Goal: Task Accomplishment & Management: Use online tool/utility

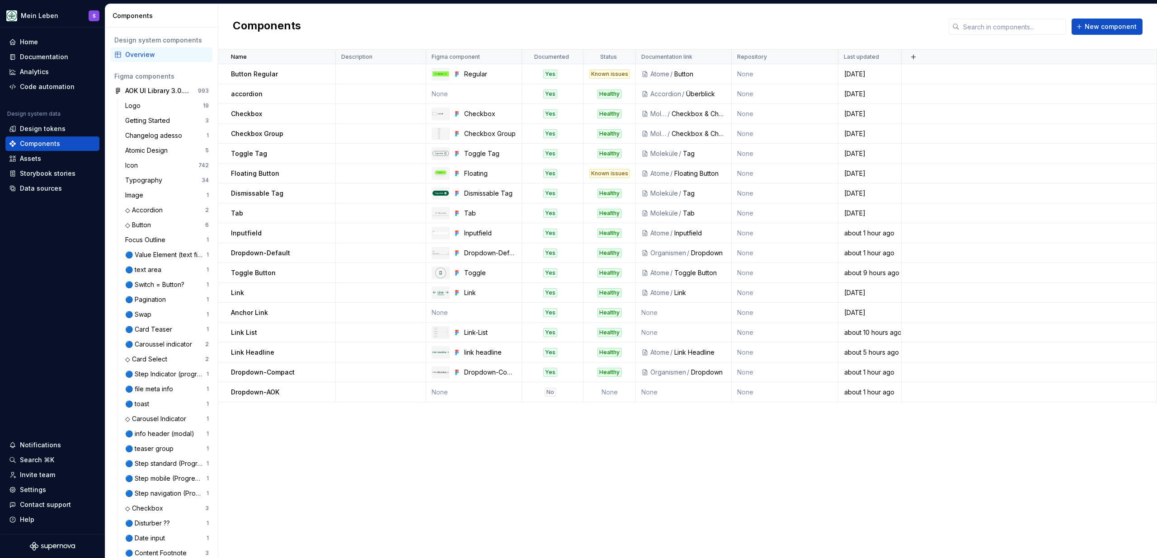
drag, startPoint x: 0, startPoint y: 0, endPoint x: 365, endPoint y: 38, distance: 366.7
click at [365, 38] on div "Components New component" at bounding box center [687, 27] width 939 height 46
click at [61, 53] on div "Documentation" at bounding box center [44, 56] width 48 height 9
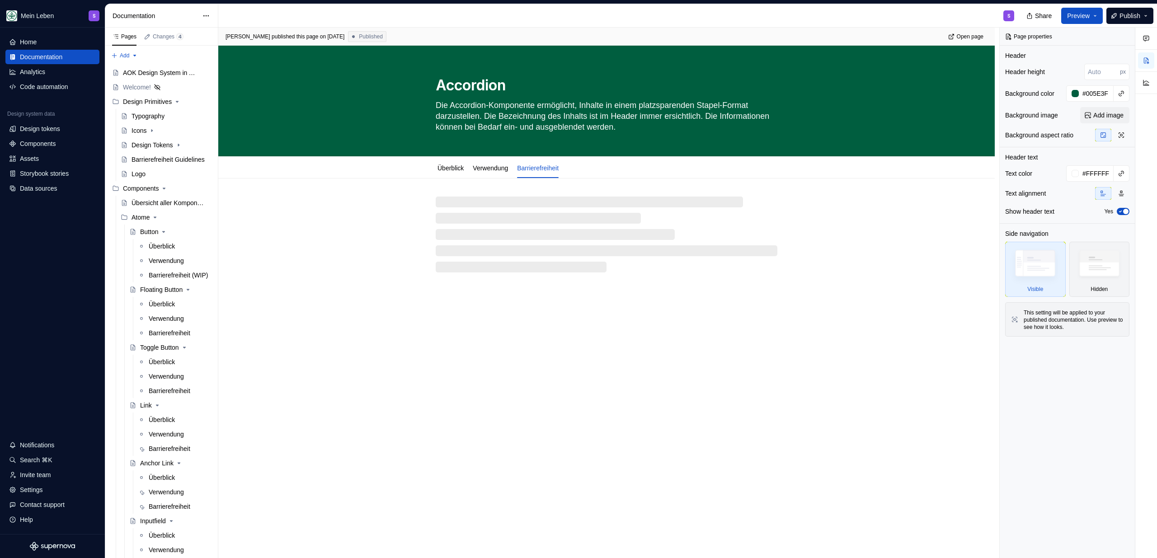
type textarea "*"
click at [243, 19] on div "S" at bounding box center [619, 15] width 803 height 23
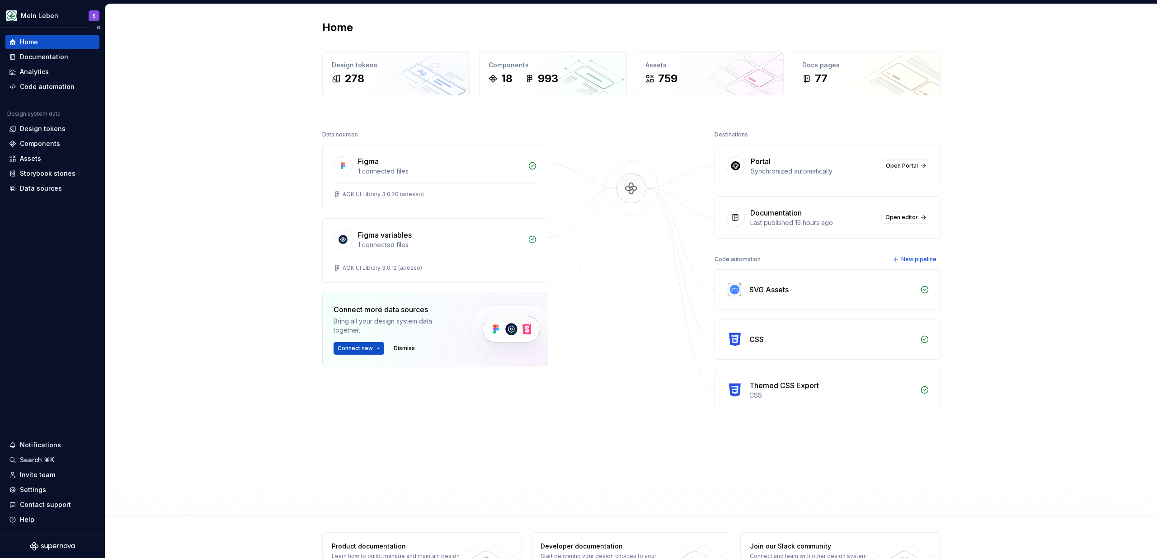
click at [32, 198] on div "Home Documentation Analytics Code automation Design system data Design tokens C…" at bounding box center [52, 281] width 105 height 507
click at [38, 186] on div "Data sources" at bounding box center [41, 188] width 42 height 9
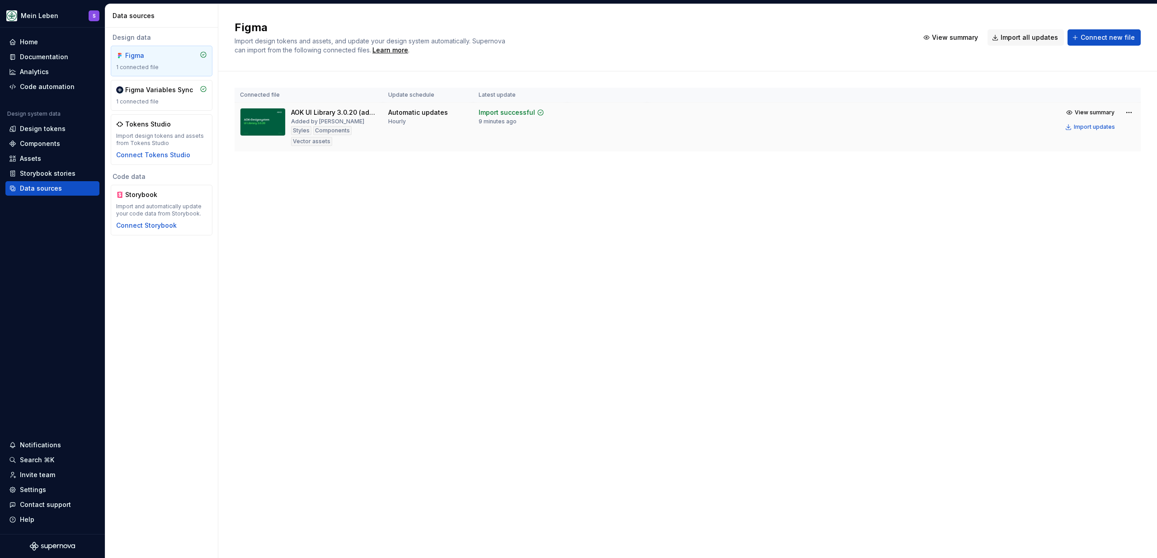
click at [724, 144] on tr "AOK UI Library 3.0.20 (adesso) Added by [PERSON_NAME] Components Vector assets …" at bounding box center [688, 127] width 906 height 49
click at [595, 183] on div "Connected file Update schedule Latest update AOK UI Library 3.0.20 (adesso) Add…" at bounding box center [688, 128] width 906 height 114
click at [588, 219] on div "Figma Import design tokens and assets, and update your design system automatica…" at bounding box center [687, 281] width 939 height 554
click at [20, 58] on div "Documentation" at bounding box center [44, 56] width 48 height 9
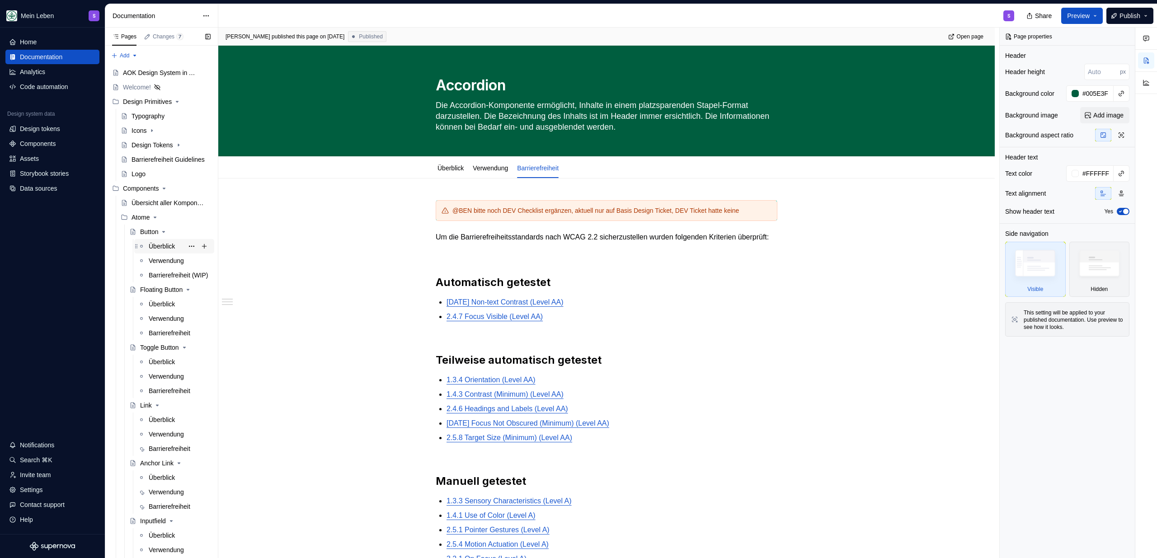
click at [164, 249] on div "Überblick" at bounding box center [162, 246] width 26 height 9
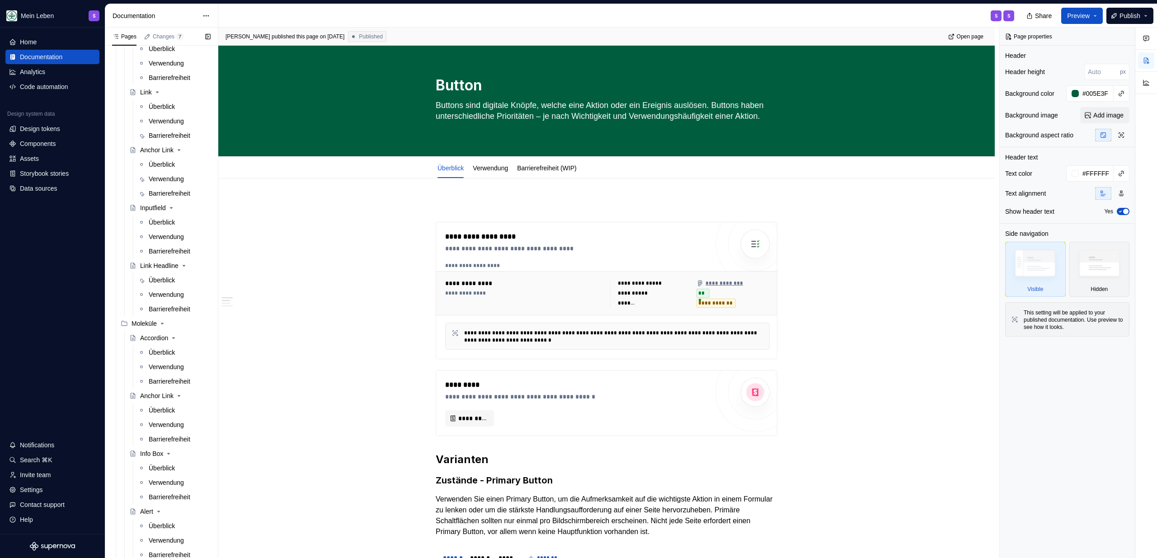
scroll to position [216, 0]
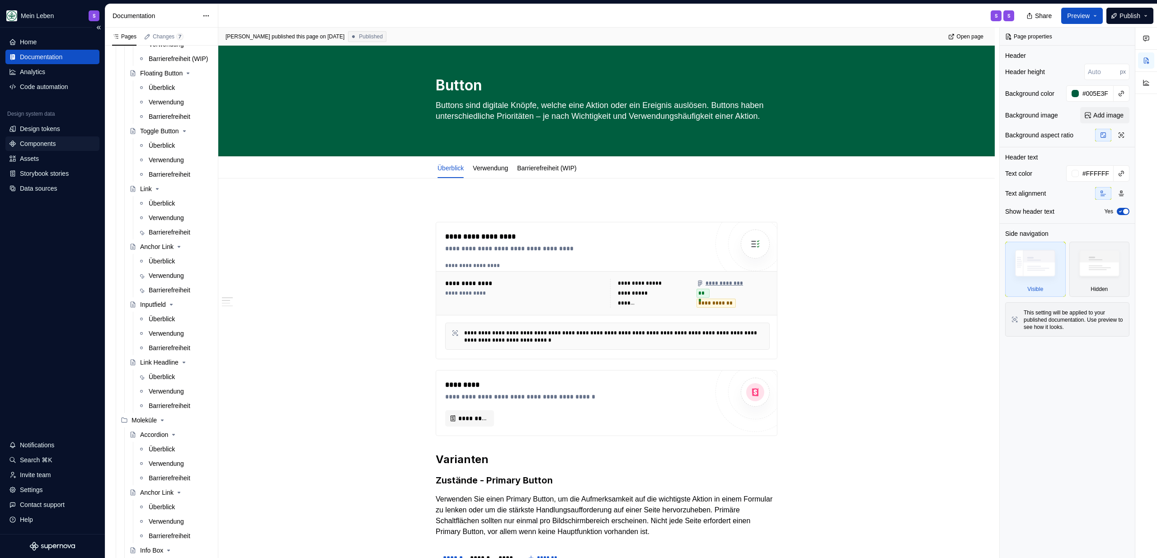
click at [50, 145] on div "Components" at bounding box center [38, 143] width 36 height 9
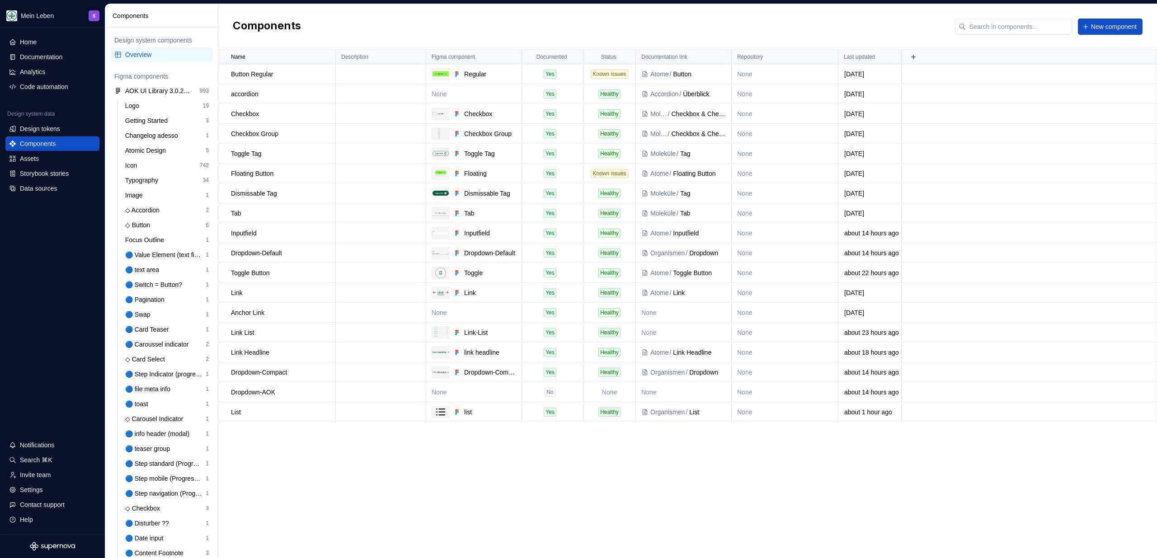
click at [378, 27] on div "Components New component" at bounding box center [687, 27] width 939 height 46
click at [466, 97] on td "None" at bounding box center [474, 94] width 96 height 20
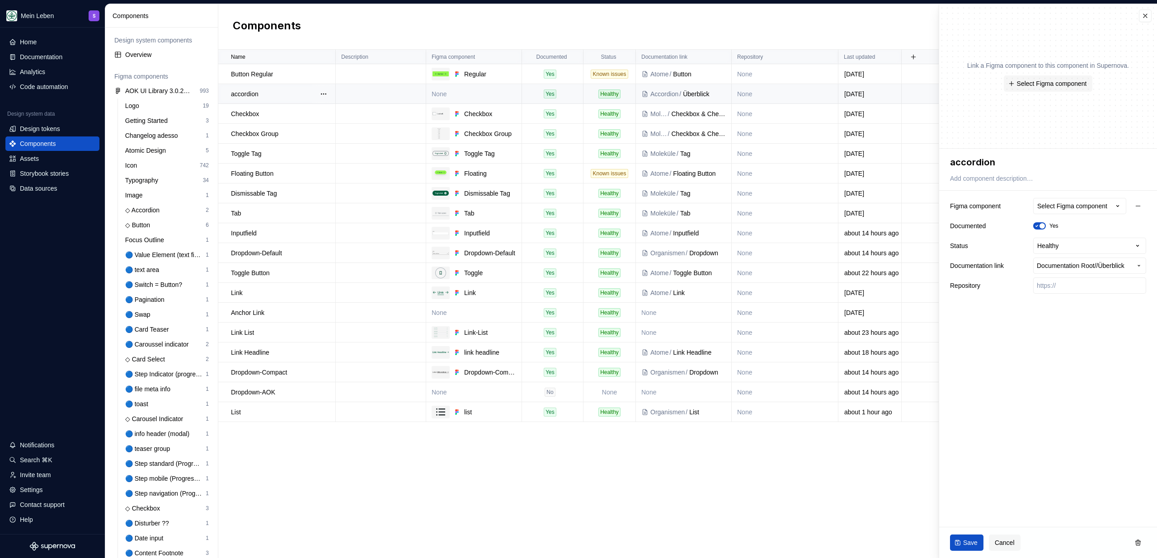
type textarea "*"
click at [1082, 203] on div "Select Figma component" at bounding box center [1072, 206] width 70 height 9
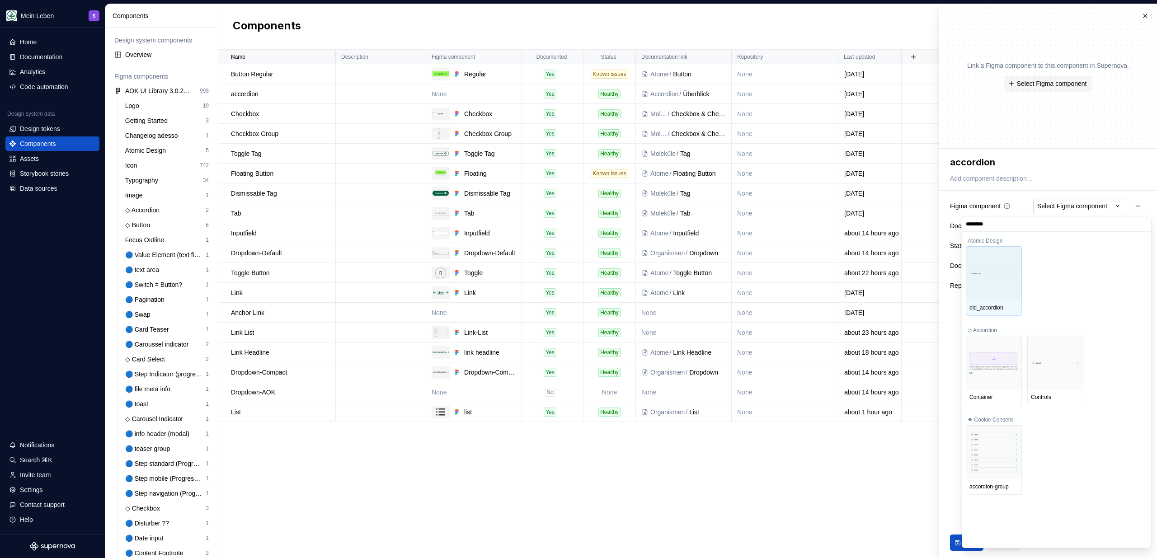
type input "*********"
click at [610, 468] on html "Mein Leben S Home Documentation Analytics Code automation Design system data De…" at bounding box center [578, 279] width 1157 height 558
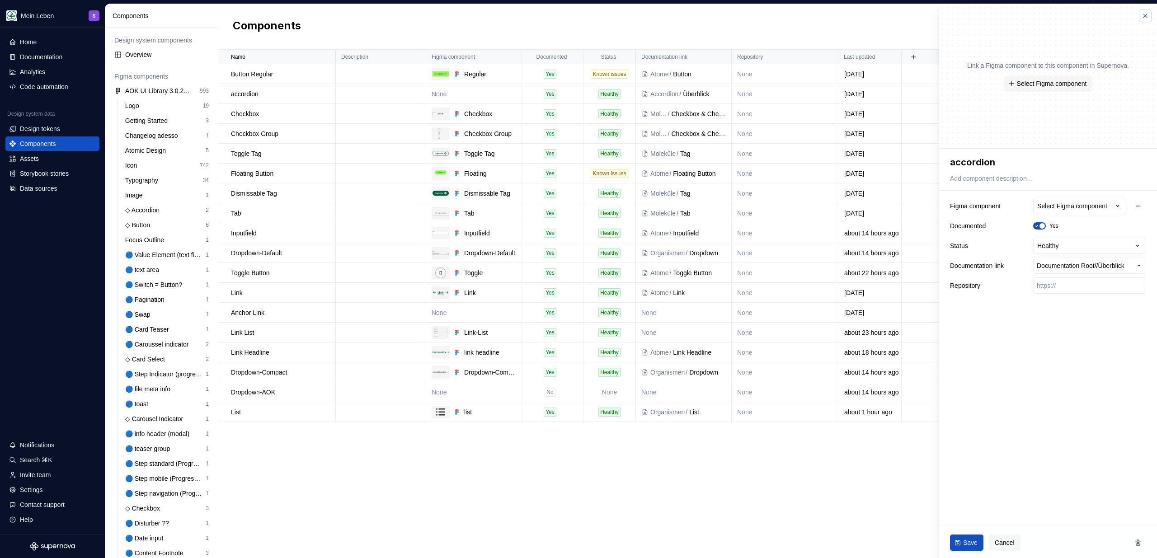
click at [1141, 12] on button "button" at bounding box center [1145, 15] width 13 height 13
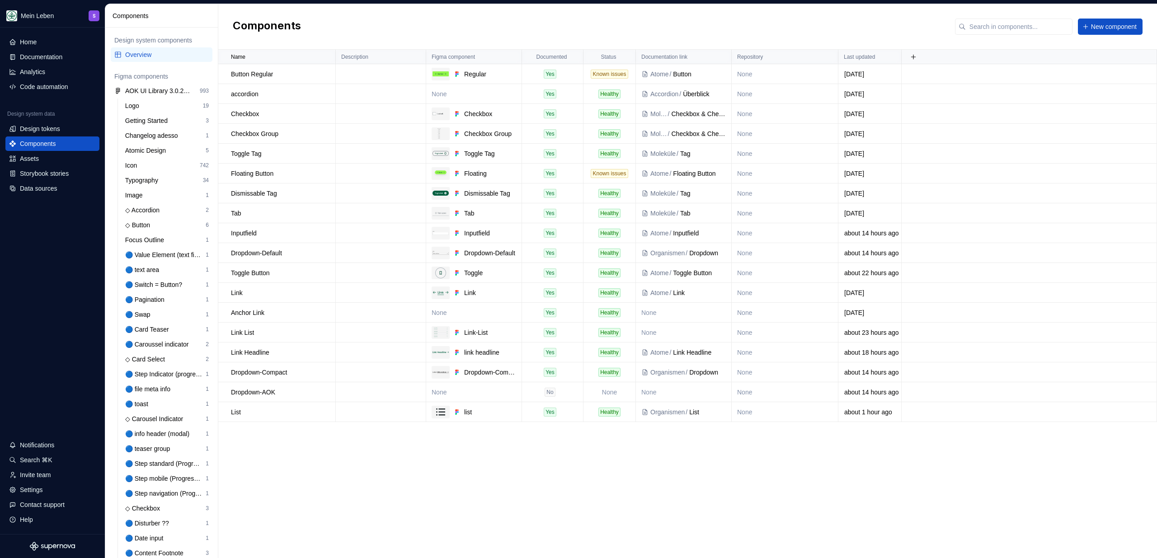
click at [654, 32] on div "Components New component" at bounding box center [687, 27] width 939 height 46
click at [474, 308] on td "None" at bounding box center [474, 313] width 96 height 20
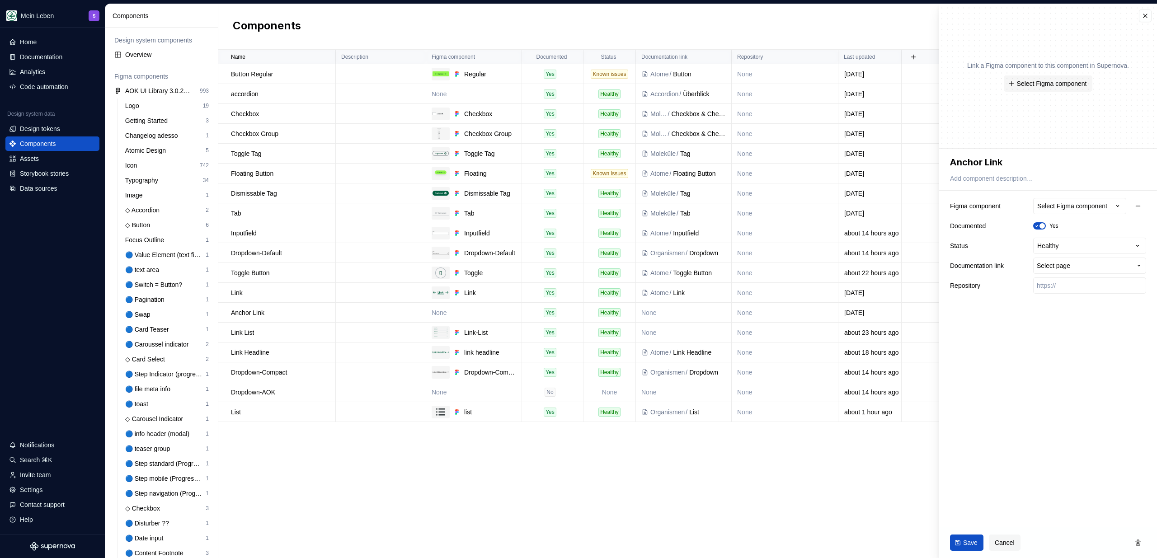
click at [1050, 214] on div "**********" at bounding box center [1048, 245] width 196 height 99
click at [1057, 203] on div "Select Figma component" at bounding box center [1072, 206] width 70 height 9
type textarea "*"
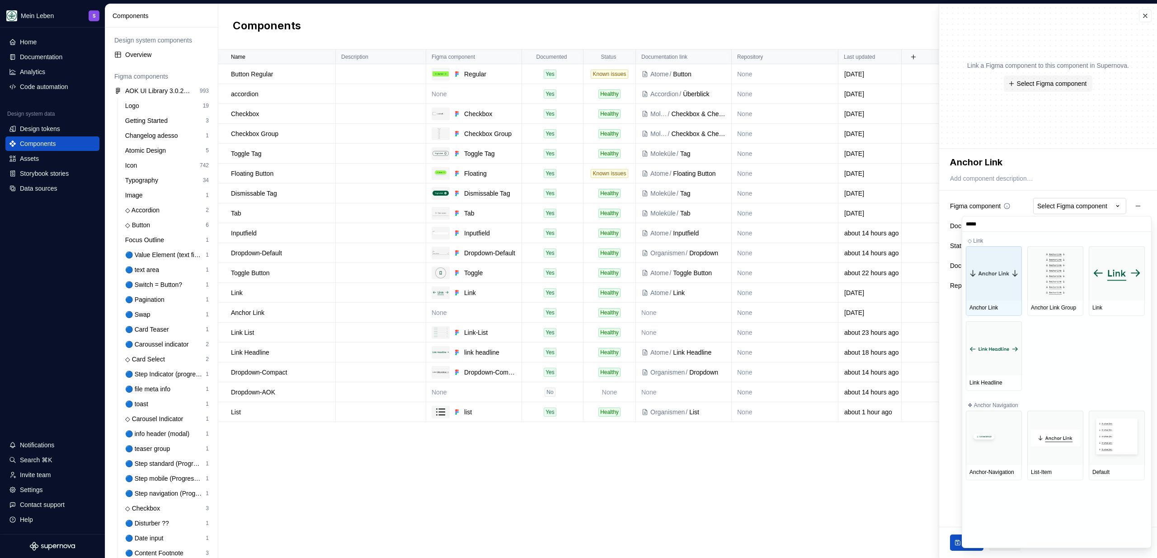
type input "******"
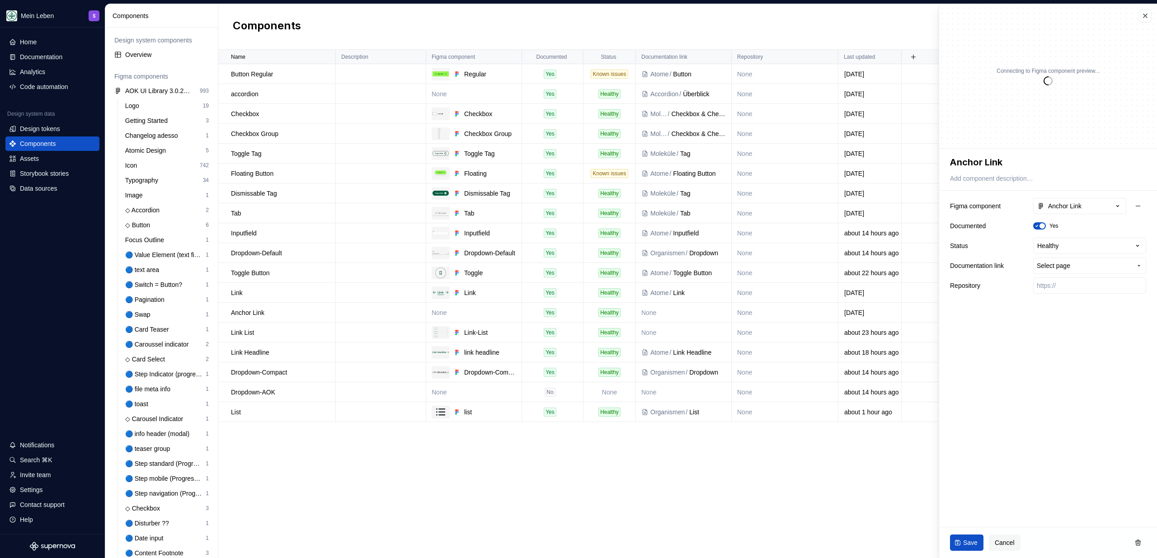
type textarea "*"
click at [1099, 266] on span "Select page" at bounding box center [1084, 265] width 95 height 9
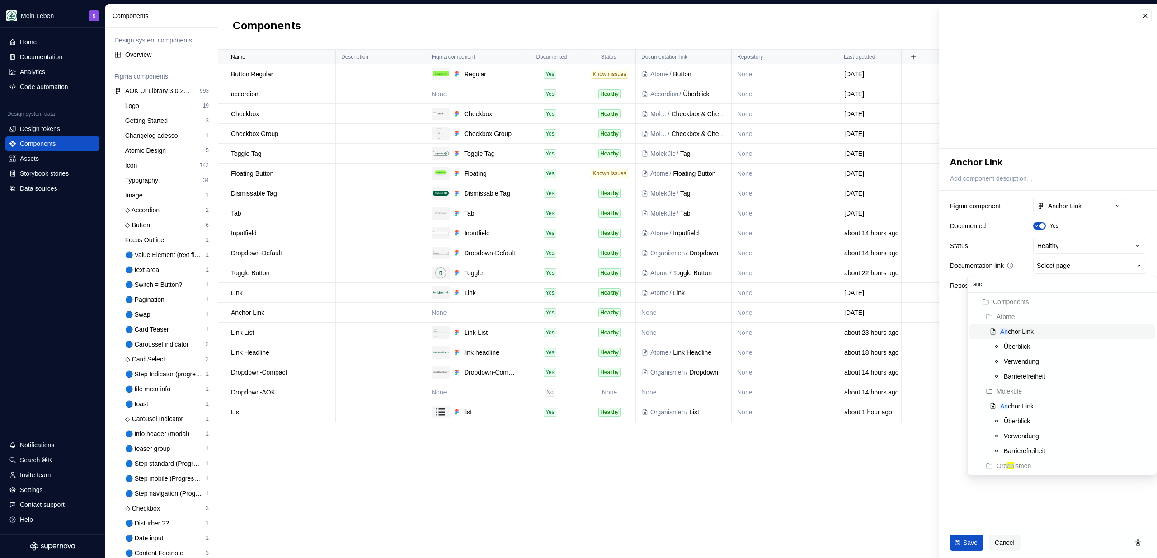
type input "anch"
type textarea "*"
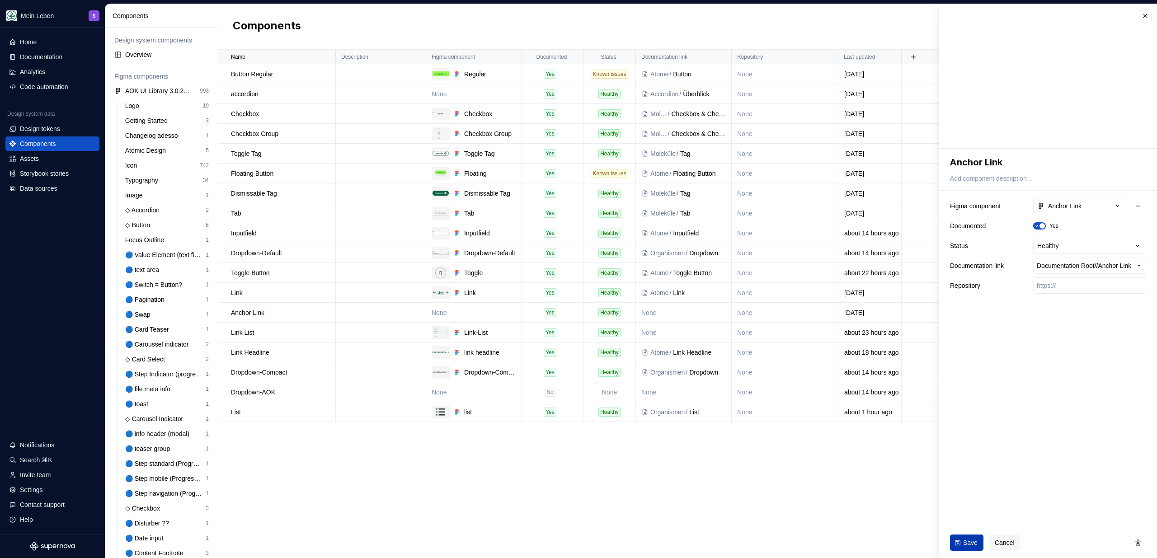
click at [965, 545] on span "Save" at bounding box center [970, 542] width 14 height 9
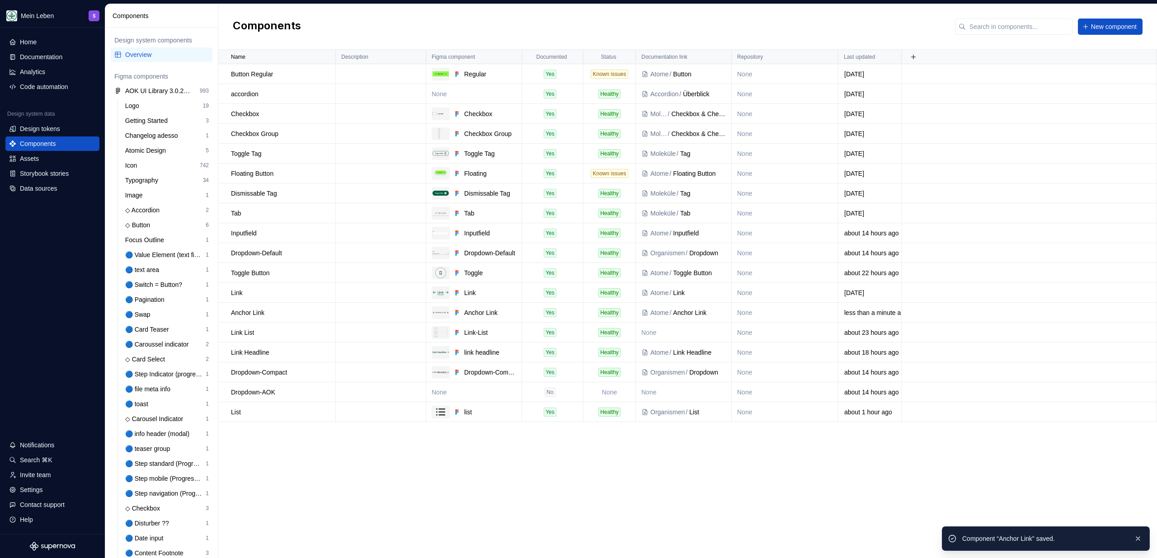
click at [667, 487] on div "Name Description Figma component Documented Status Documentation link Repositor…" at bounding box center [687, 304] width 939 height 508
click at [461, 393] on td "None" at bounding box center [474, 392] width 96 height 20
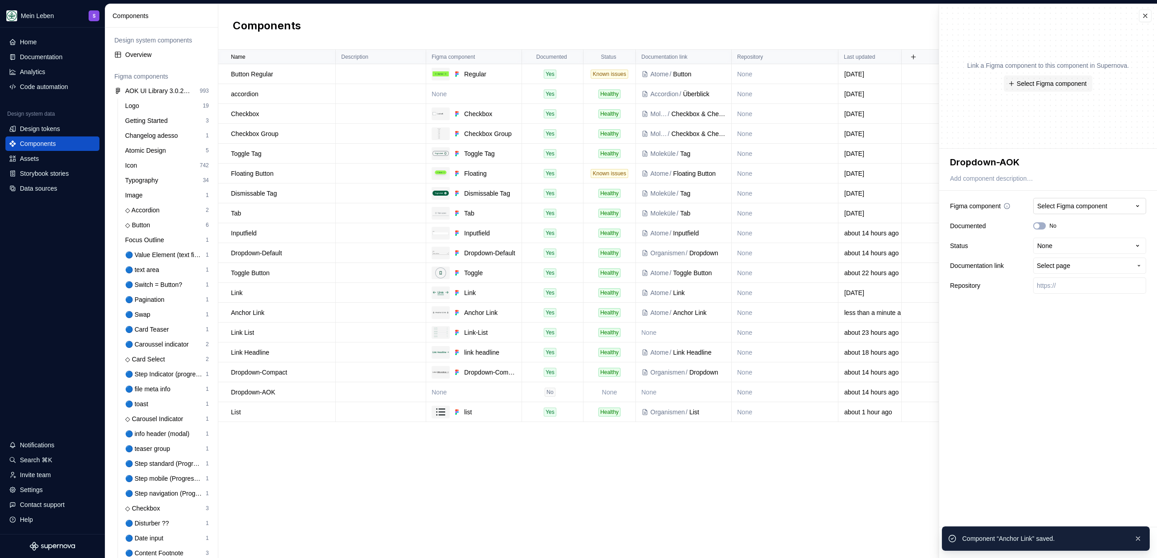
click at [1083, 204] on div "Select Figma component" at bounding box center [1072, 206] width 70 height 9
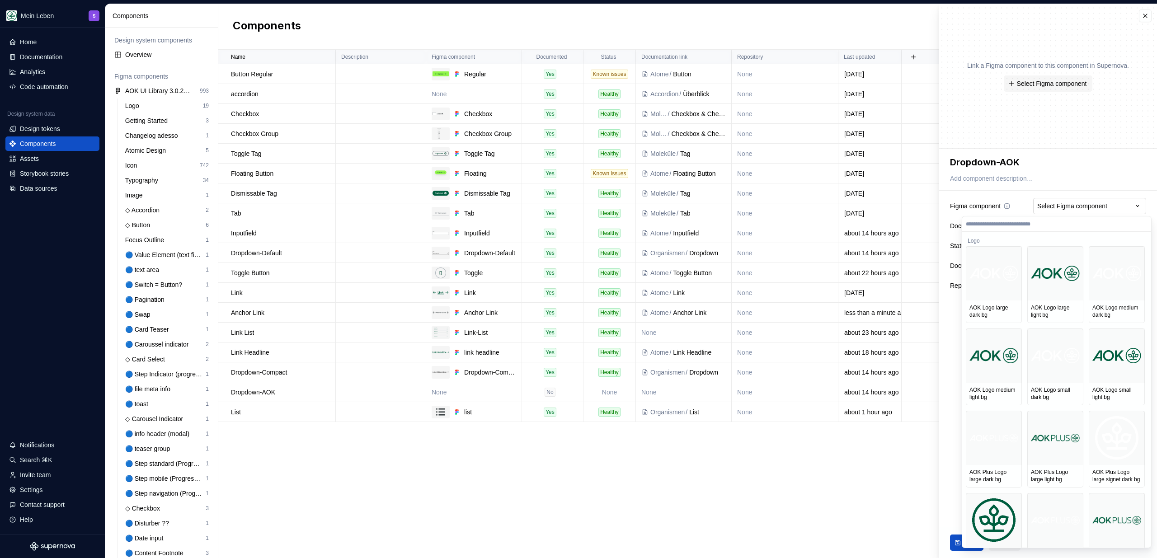
type textarea "*"
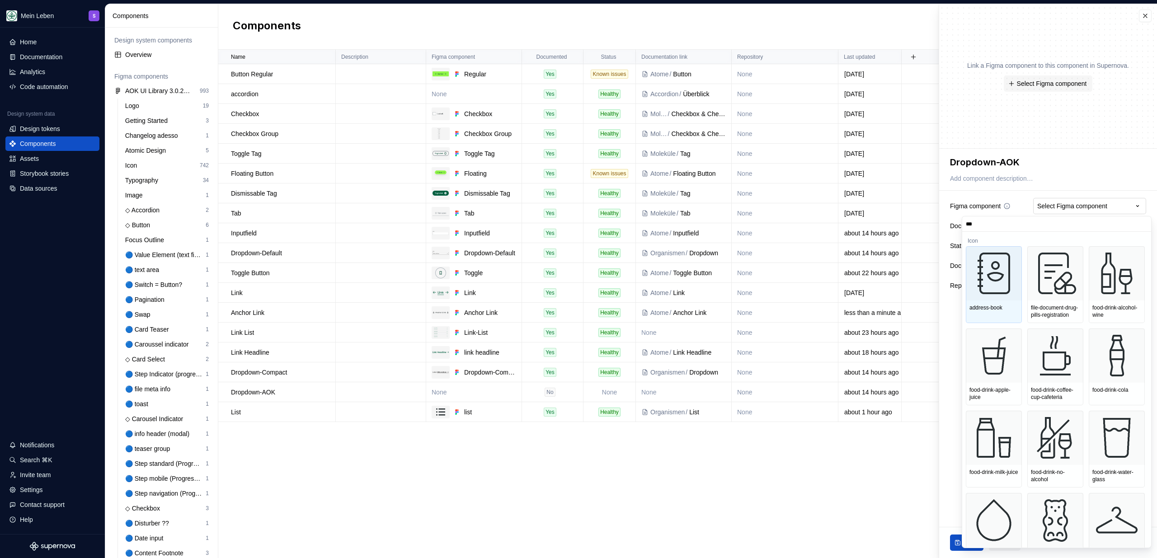
type input "****"
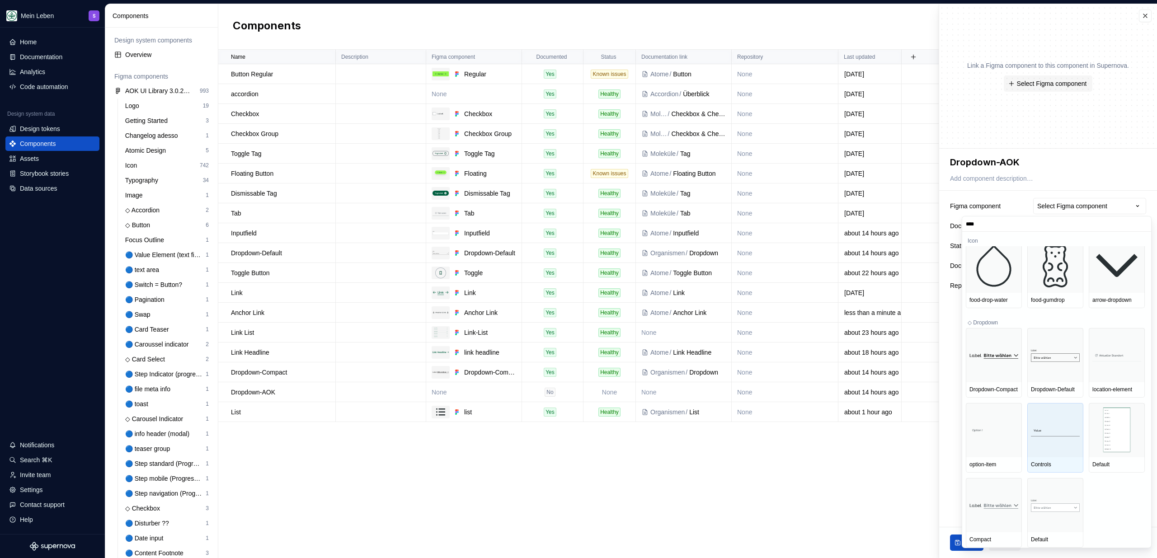
scroll to position [15, 0]
click at [794, 488] on html "Mein Leben S Home Documentation Analytics Code automation Design system data De…" at bounding box center [578, 279] width 1157 height 558
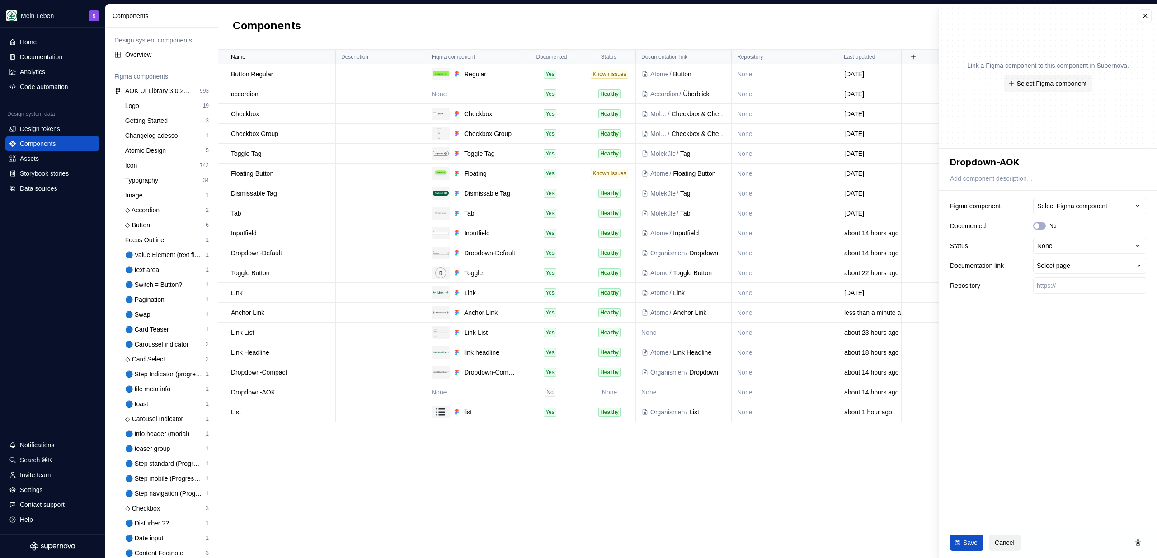
click at [991, 544] on button "Cancel" at bounding box center [1005, 543] width 32 height 16
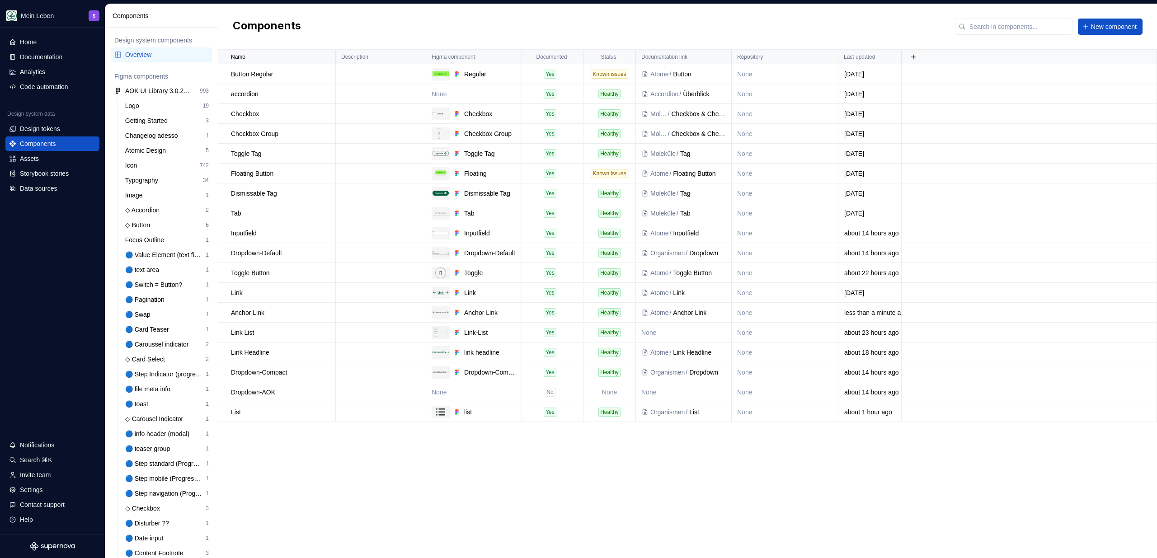
click at [727, 509] on div "Name Description Figma component Documented Status Documentation link Repositor…" at bounding box center [687, 304] width 939 height 508
